Goal: Entertainment & Leisure: Consume media (video, audio)

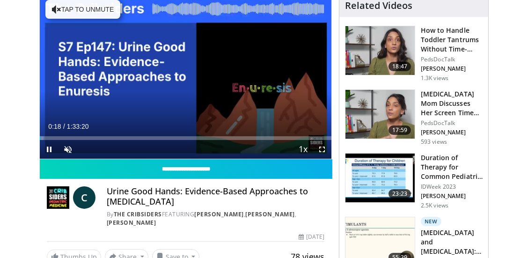
scroll to position [78, 0]
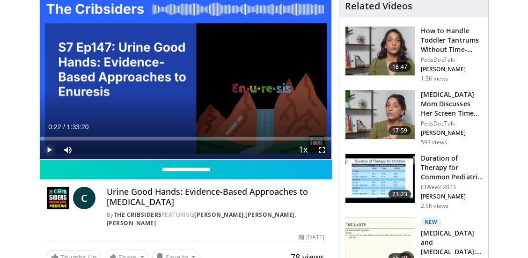
click at [49, 154] on span "Video Player" at bounding box center [49, 149] width 19 height 19
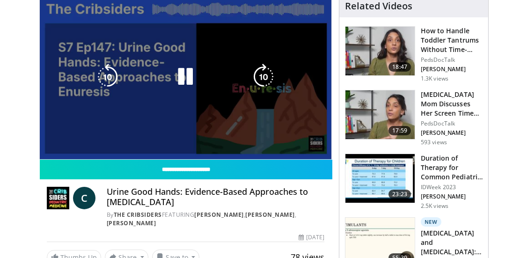
click at [251, 13] on div "10 seconds Tap to unmute" at bounding box center [186, 77] width 292 height 164
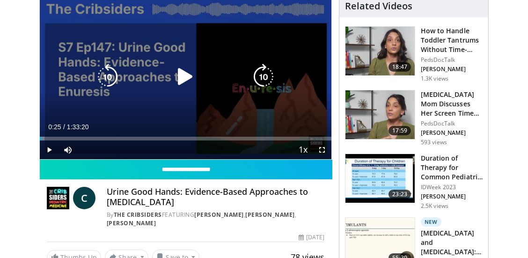
click at [180, 75] on icon "Video Player" at bounding box center [185, 77] width 26 height 26
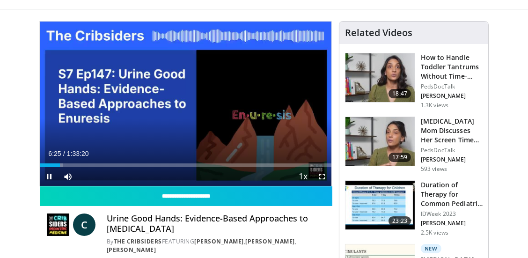
scroll to position [52, 0]
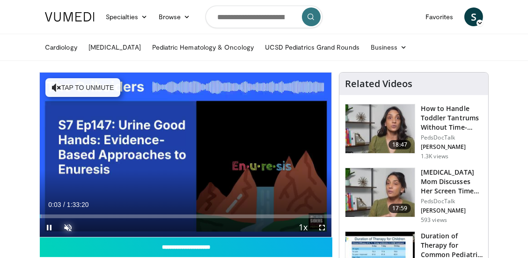
click at [69, 231] on span "Video Player" at bounding box center [68, 227] width 19 height 19
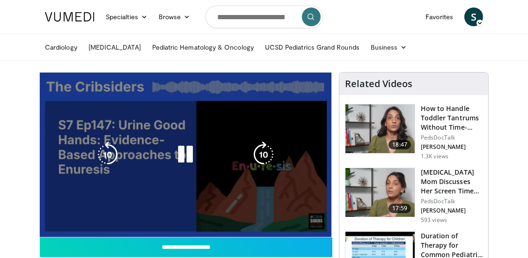
click at [105, 225] on div "10 seconds Tap to unmute" at bounding box center [186, 155] width 292 height 164
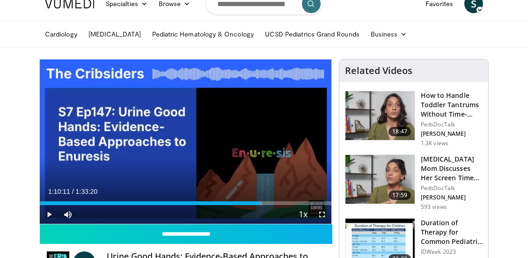
scroll to position [14, 0]
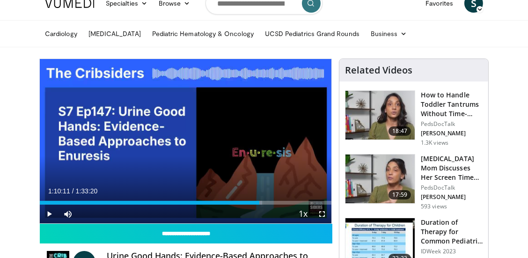
click at [440, 105] on h3 "How to Handle Toddler Tantrums Without Time-Outs: A Pediatrician’s S…" at bounding box center [452, 104] width 62 height 28
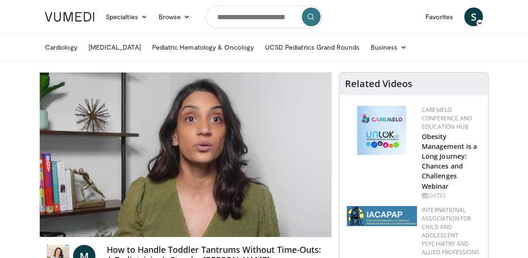
click at [287, 135] on div "10 seconds Tap to unmute" at bounding box center [186, 155] width 292 height 164
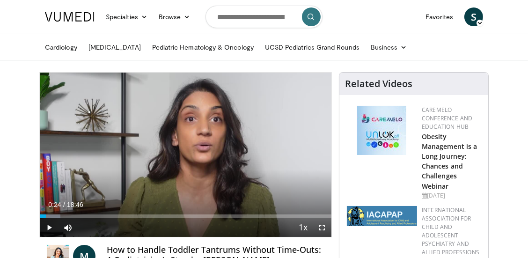
click at [267, 160] on icon "Video Player" at bounding box center [263, 154] width 26 height 26
click at [190, 159] on icon "Video Player" at bounding box center [185, 154] width 26 height 26
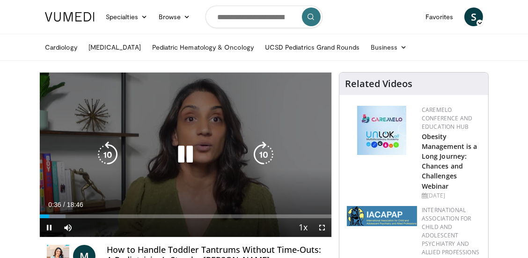
click at [188, 159] on icon "Video Player" at bounding box center [185, 154] width 26 height 26
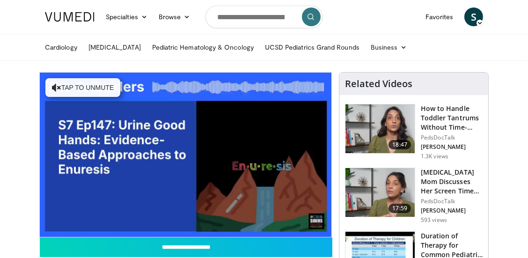
click at [401, 134] on img at bounding box center [379, 128] width 69 height 49
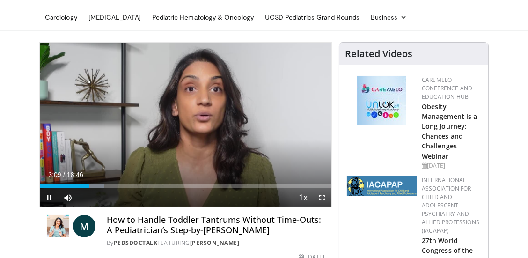
scroll to position [29, 0]
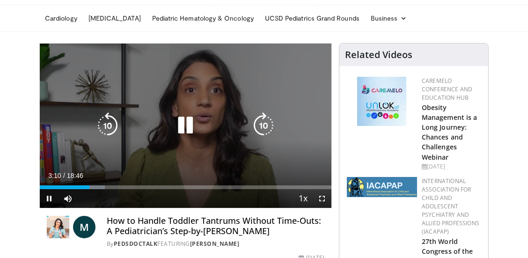
click at [301, 126] on div "10 seconds Tap to unmute" at bounding box center [186, 126] width 292 height 164
click at [190, 134] on icon "Video Player" at bounding box center [185, 125] width 26 height 26
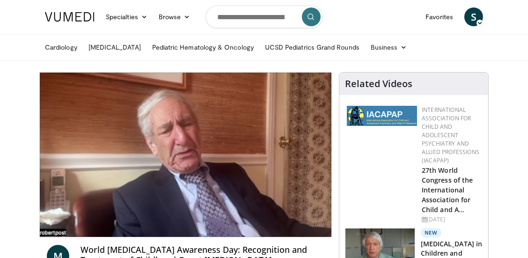
click at [48, 229] on div "10 seconds Tap to unmute" at bounding box center [186, 155] width 292 height 164
